Goal: Task Accomplishment & Management: Complete application form

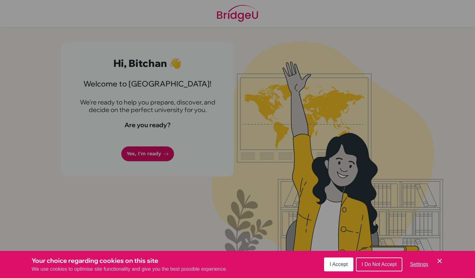
click at [346, 253] on button "I Accept" at bounding box center [338, 265] width 29 height 14
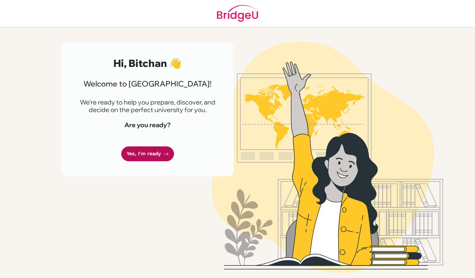
click at [151, 150] on link "Yes, I'm ready" at bounding box center [147, 154] width 53 height 15
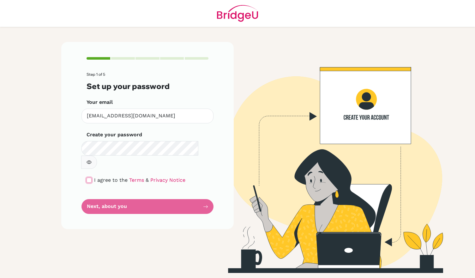
click at [91, 178] on input "checkbox" at bounding box center [89, 180] width 5 height 5
checkbox input "true"
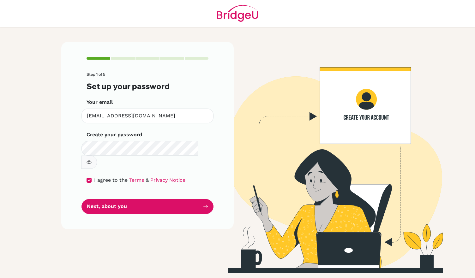
click at [92, 160] on icon "button" at bounding box center [89, 162] width 5 height 5
click at [90, 162] on icon "button" at bounding box center [89, 163] width 2 height 2
click at [151, 199] on button "Next, about you" at bounding box center [148, 206] width 132 height 15
